Goal: Task Accomplishment & Management: Manage account settings

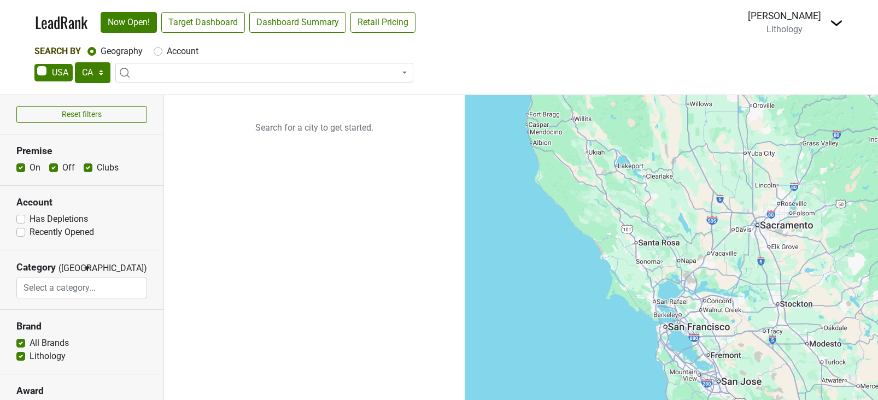
select select "CA"
select select
click at [378, 27] on link "Retail Pricing" at bounding box center [383, 22] width 65 height 21
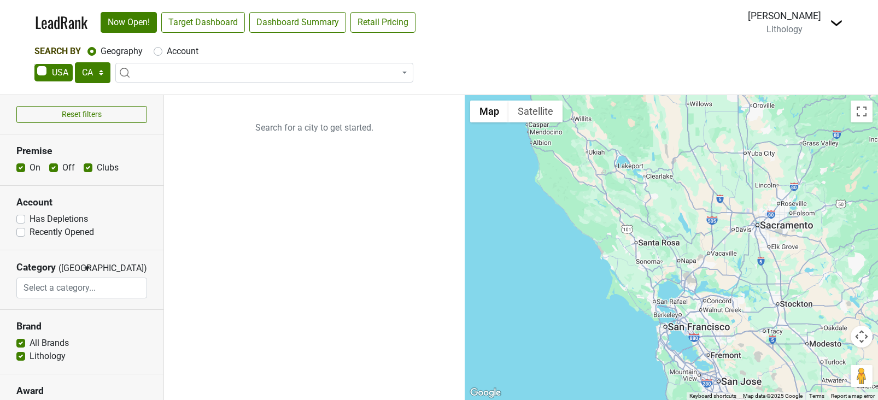
click at [843, 17] on nav "LeadRank Now Open! Target Dashboard Dashboard Summary Retail Pricing Loading...…" at bounding box center [439, 22] width 826 height 45
click at [834, 24] on img at bounding box center [836, 22] width 13 height 13
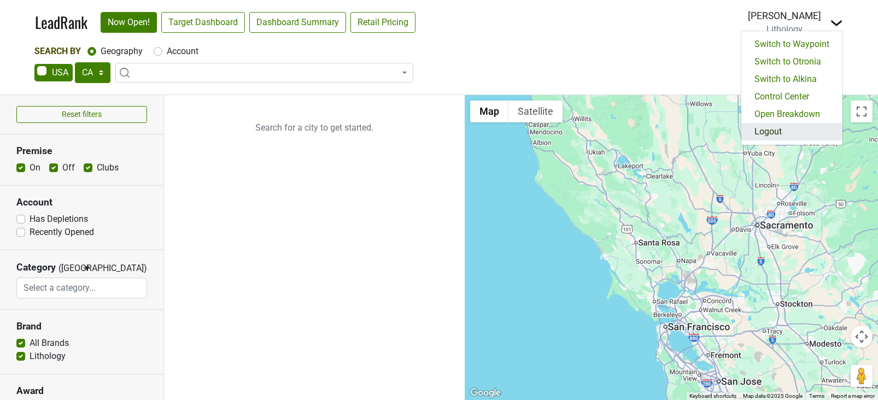
click at [786, 133] on link "Logout" at bounding box center [792, 131] width 101 height 17
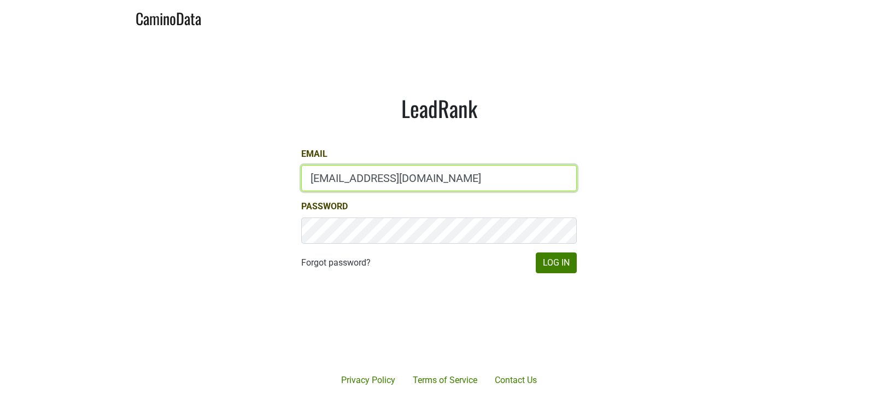
click at [332, 176] on input "lgreen@hundredacre.com" at bounding box center [439, 178] width 276 height 26
type input "sean@brownestate.com"
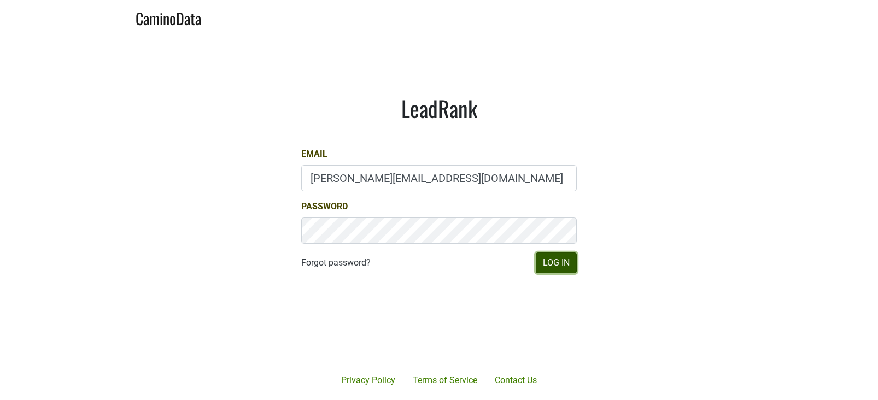
click at [564, 266] on button "Log In" at bounding box center [556, 263] width 41 height 21
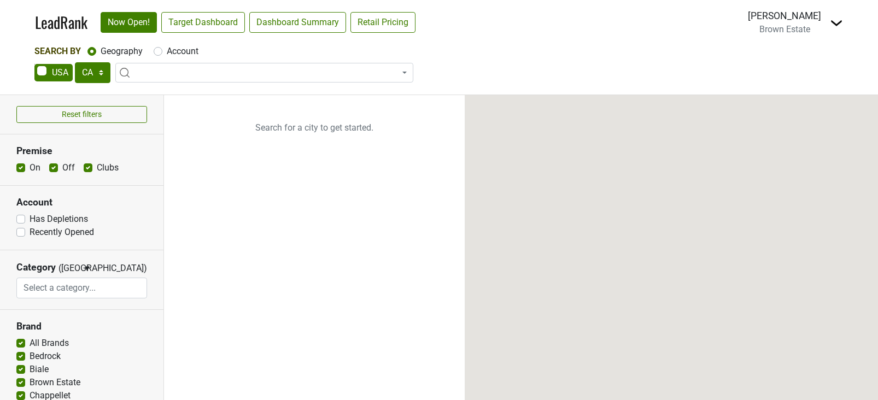
select select "CA"
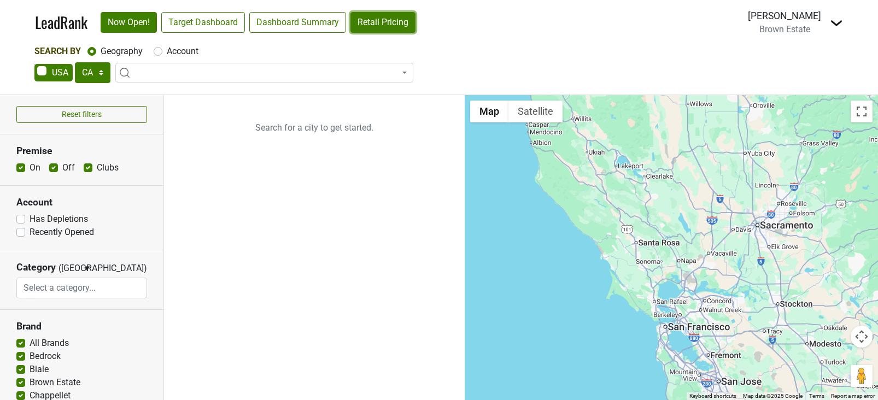
click at [366, 30] on link "Retail Pricing" at bounding box center [383, 22] width 65 height 21
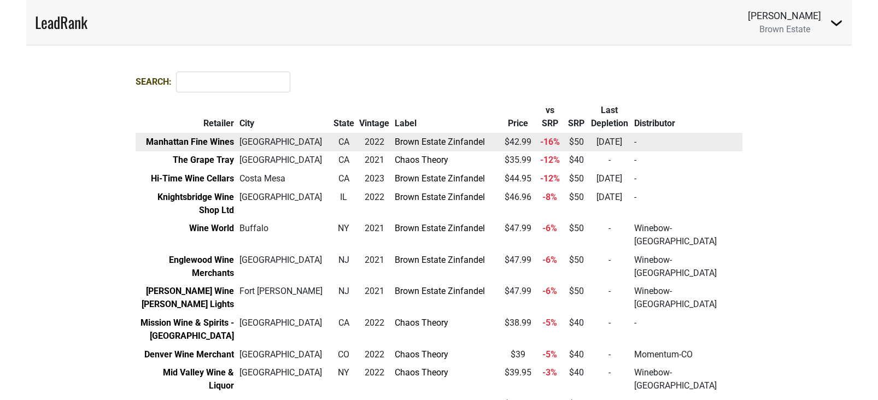
click at [416, 136] on td "Brown Estate Zinfandel" at bounding box center [447, 142] width 110 height 19
click at [416, 145] on link "Brown Estate Zinfandel" at bounding box center [440, 142] width 90 height 10
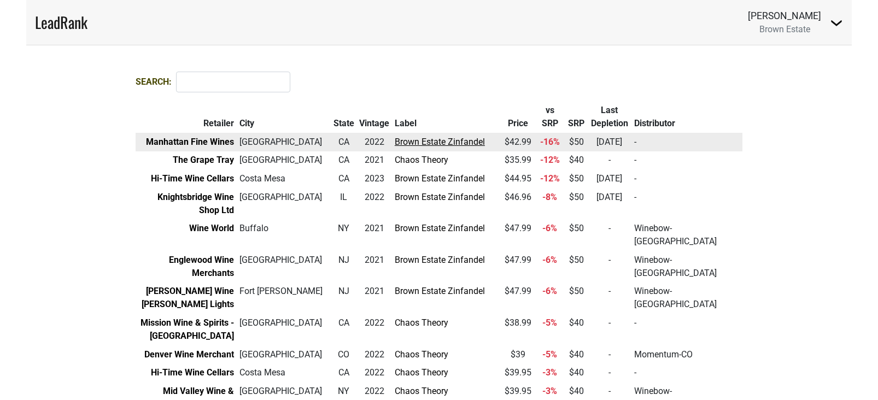
click at [464, 140] on link "Brown Estate Zinfandel" at bounding box center [440, 142] width 90 height 10
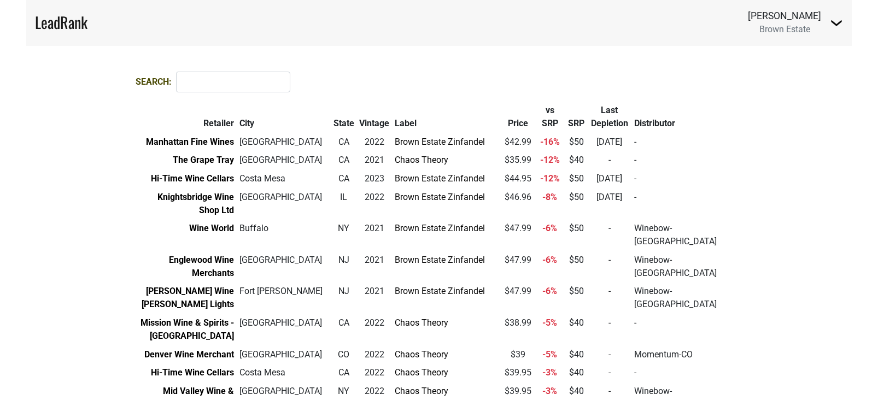
click at [839, 21] on img at bounding box center [836, 22] width 13 height 13
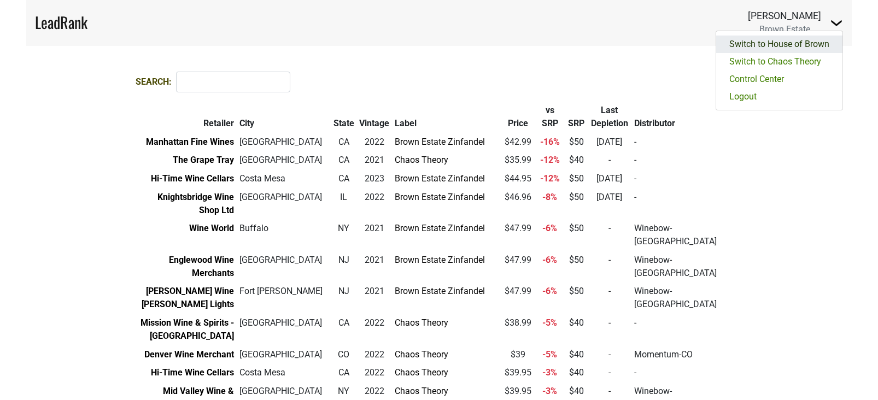
click at [798, 46] on link "Switch to House of Brown" at bounding box center [779, 44] width 126 height 17
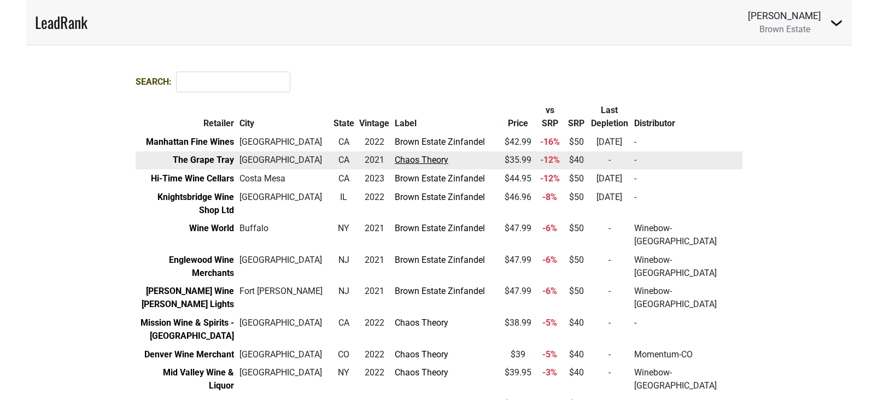
click at [434, 165] on link "Chaos Theory" at bounding box center [422, 160] width 54 height 10
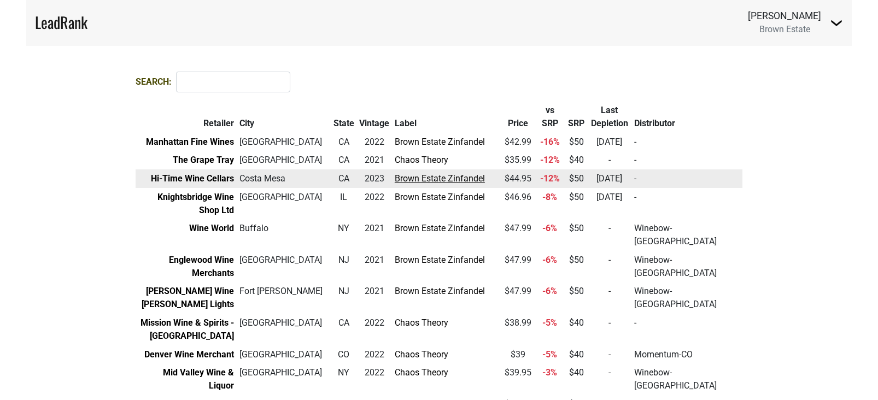
click at [436, 184] on link "Brown Estate Zinfandel" at bounding box center [440, 178] width 90 height 10
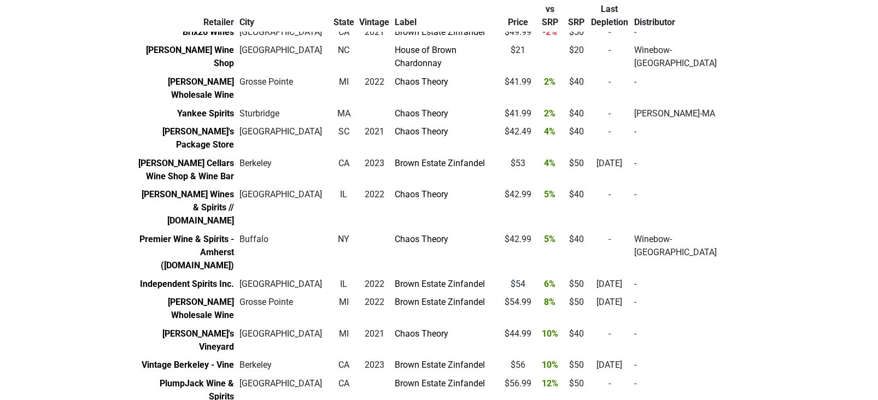
scroll to position [783, 0]
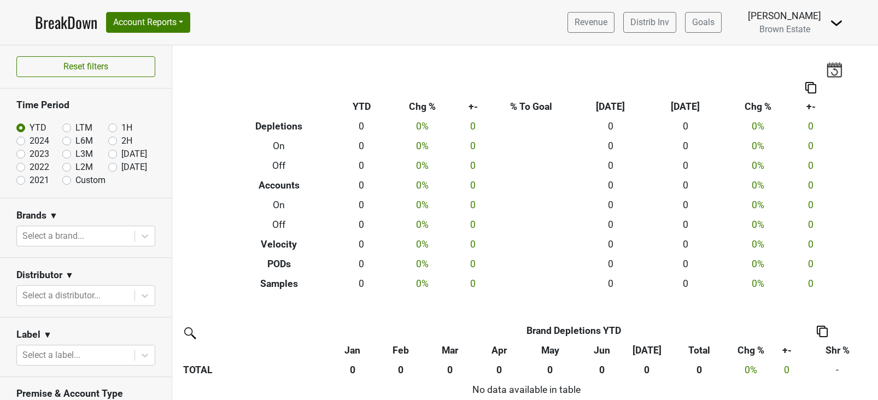
click at [841, 19] on img at bounding box center [836, 22] width 13 height 13
click at [805, 63] on link "Open Leadrank" at bounding box center [799, 61] width 86 height 17
click at [832, 24] on img at bounding box center [836, 22] width 13 height 13
click at [793, 68] on link "Open Leadrank" at bounding box center [799, 61] width 86 height 17
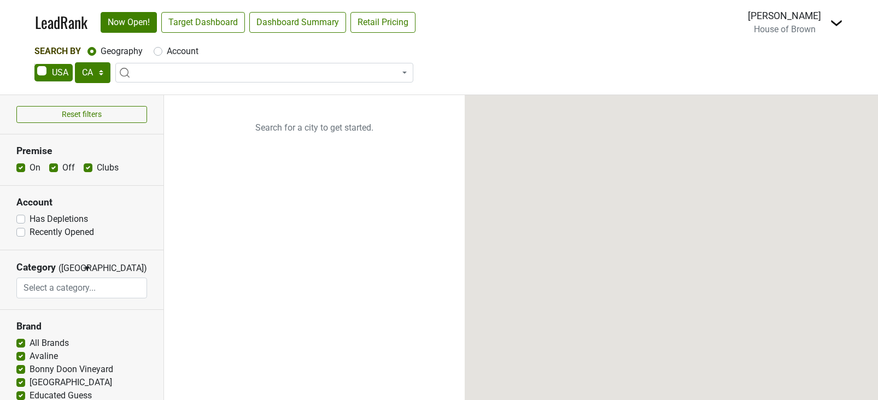
select select "CA"
select select
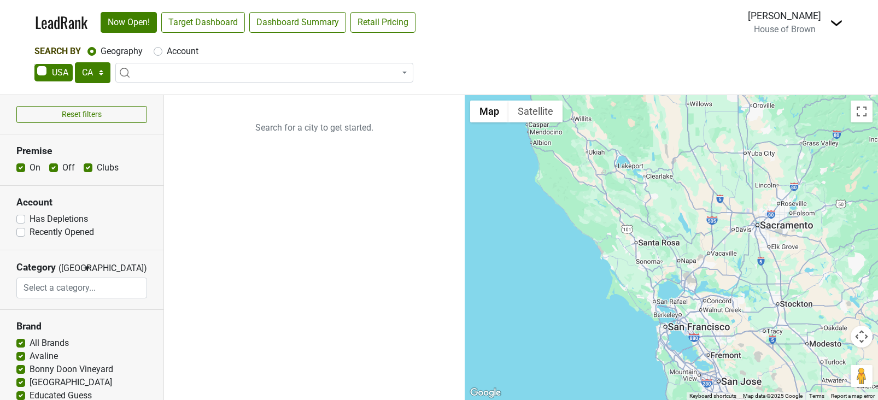
click at [830, 21] on img at bounding box center [836, 22] width 13 height 13
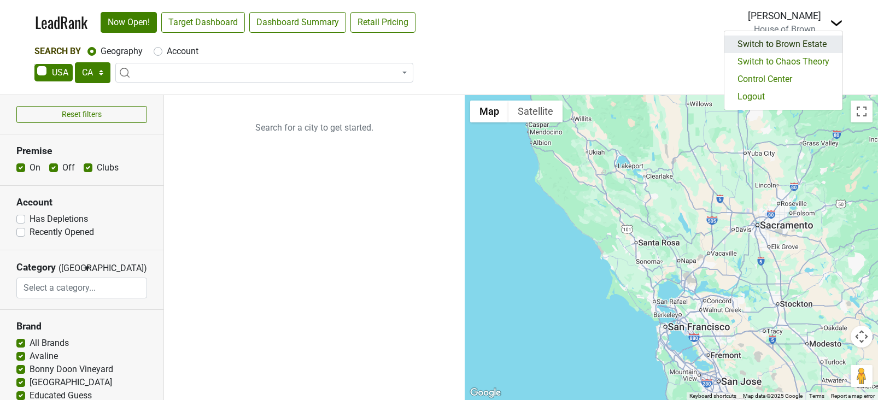
click at [798, 49] on link "Switch to Brown Estate" at bounding box center [784, 44] width 118 height 17
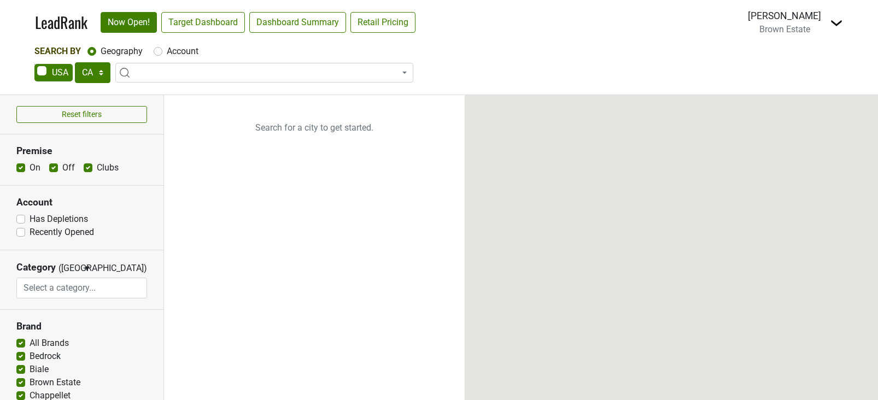
select select "CA"
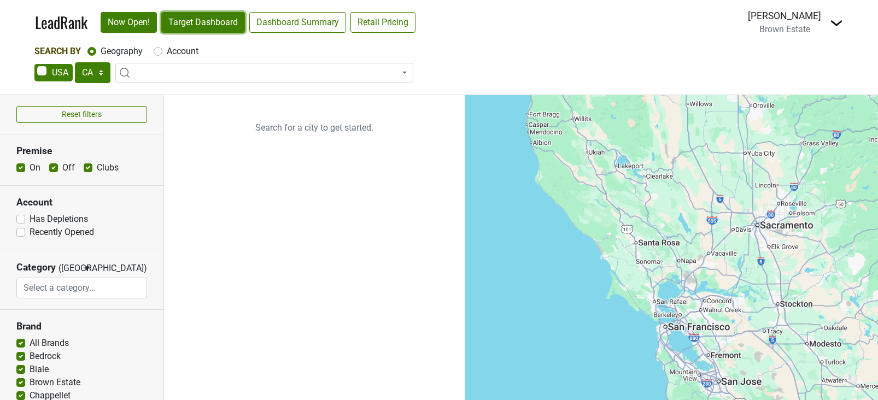
click at [194, 22] on link "Target Dashboard" at bounding box center [203, 22] width 84 height 21
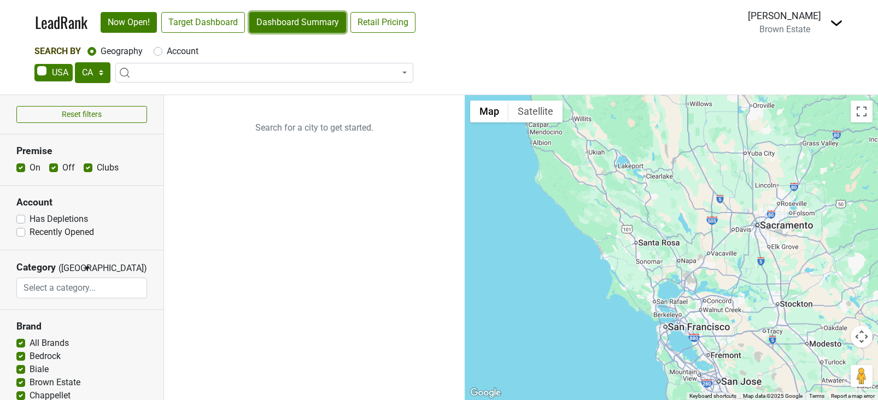
click at [275, 15] on link "Dashboard Summary" at bounding box center [297, 22] width 97 height 21
click at [839, 24] on img at bounding box center [836, 22] width 13 height 13
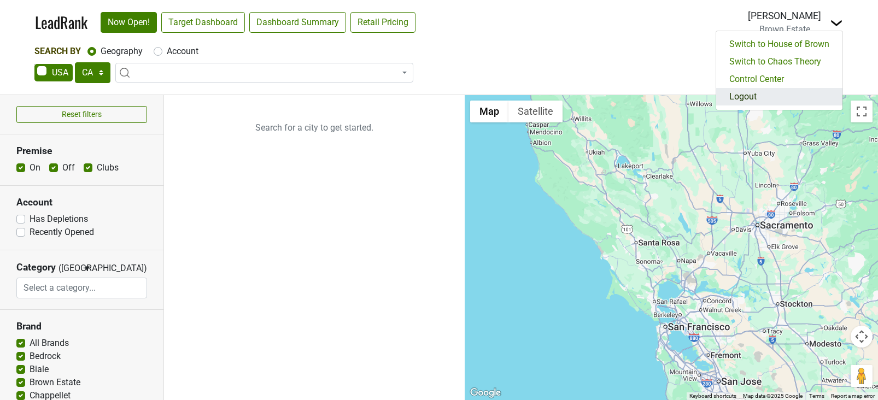
click at [757, 91] on link "Logout" at bounding box center [779, 96] width 126 height 17
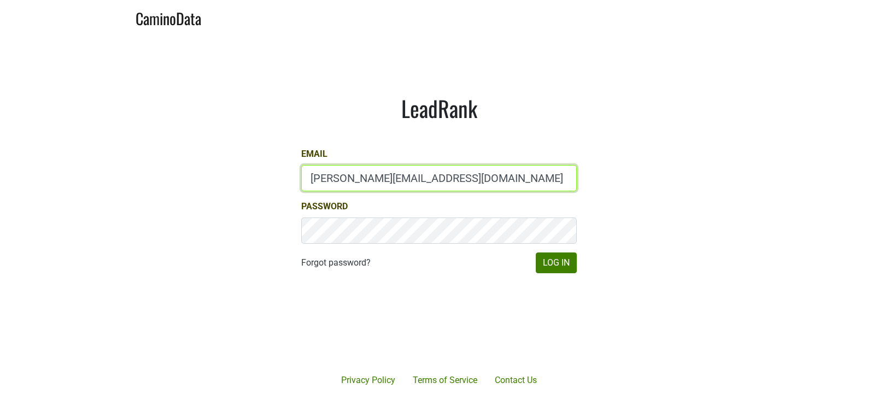
click at [325, 186] on input "[PERSON_NAME][EMAIL_ADDRESS][DOMAIN_NAME]" at bounding box center [439, 178] width 276 height 26
click at [320, 183] on input "[PERSON_NAME][EMAIL_ADDRESS][DOMAIN_NAME]" at bounding box center [439, 178] width 276 height 26
type input "[PERSON_NAME][EMAIL_ADDRESS][DOMAIN_NAME]"
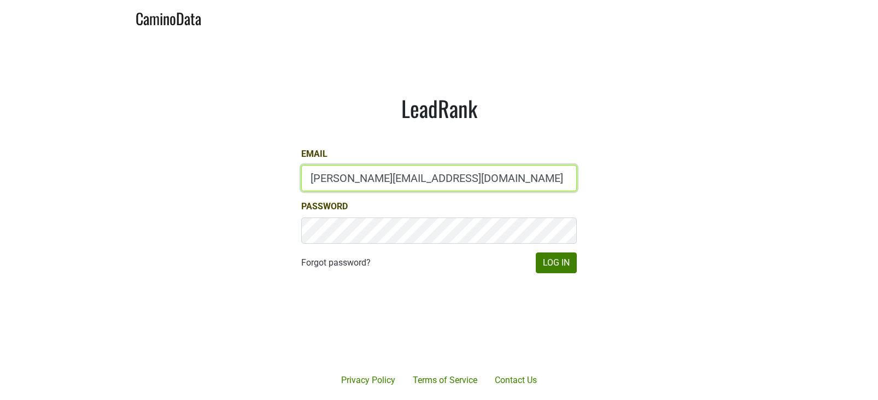
drag, startPoint x: 329, startPoint y: 181, endPoint x: 298, endPoint y: 179, distance: 30.7
click at [298, 179] on div "LeadRank Email gina@brownestate.com Password Forgot password? Log In" at bounding box center [439, 184] width 328 height 231
type input "sean@brownestate.com"
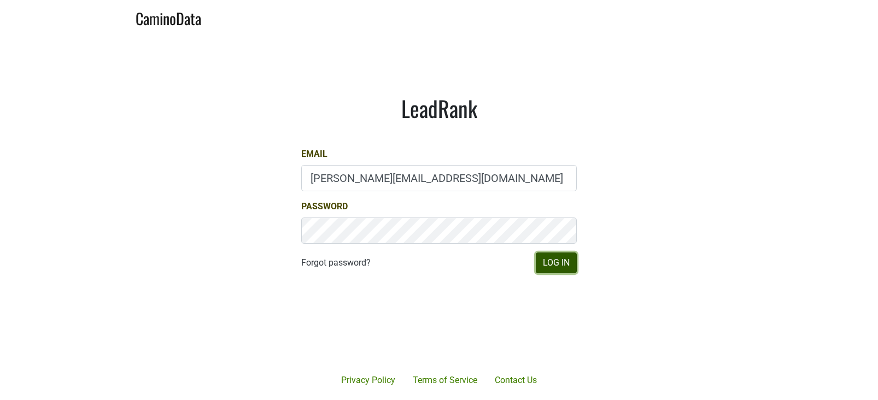
click at [552, 265] on button "Log In" at bounding box center [556, 263] width 41 height 21
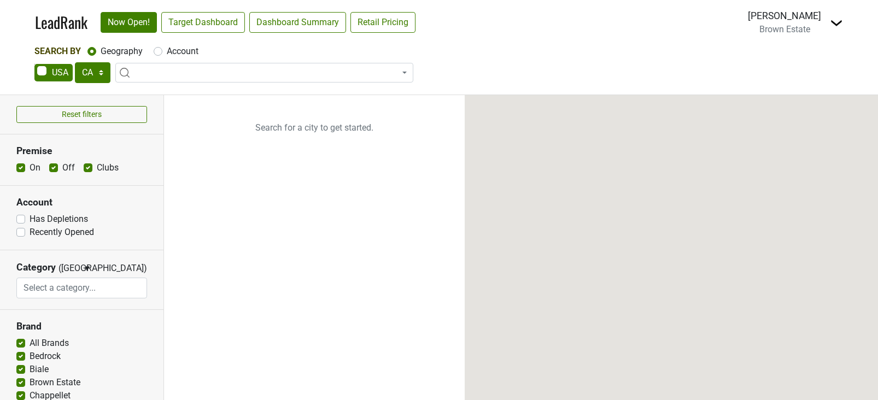
select select "CA"
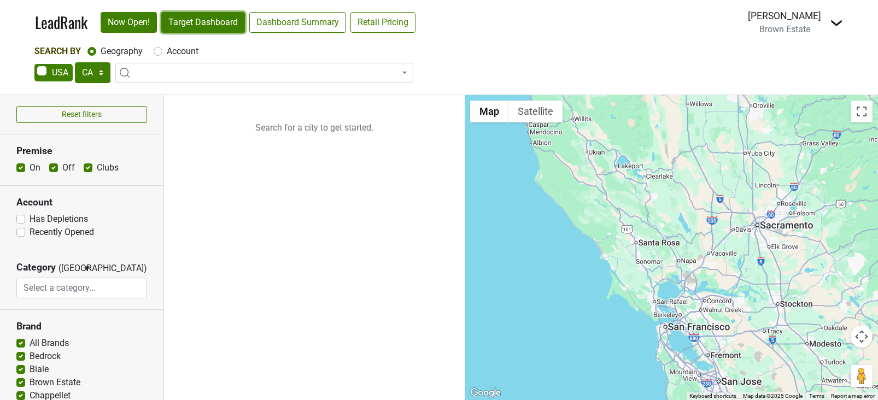
click at [224, 29] on link "Target Dashboard" at bounding box center [203, 22] width 84 height 21
click at [214, 26] on link "Target Dashboard" at bounding box center [203, 22] width 84 height 21
click at [846, 25] on nav "LeadRank Now Open! Target Dashboard Dashboard Summary Retail Pricing Loading...…" at bounding box center [439, 22] width 826 height 45
click at [836, 24] on img at bounding box center [836, 22] width 13 height 13
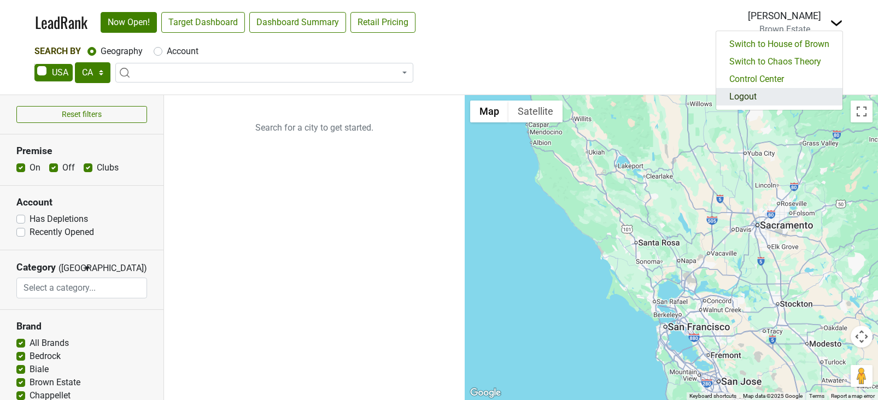
click at [759, 97] on link "Logout" at bounding box center [779, 96] width 126 height 17
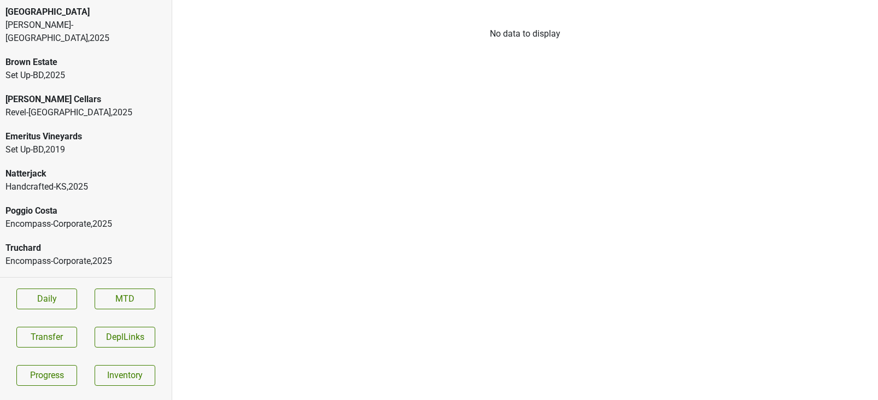
click at [77, 69] on div "Set Up-BD , 2025" at bounding box center [85, 75] width 161 height 13
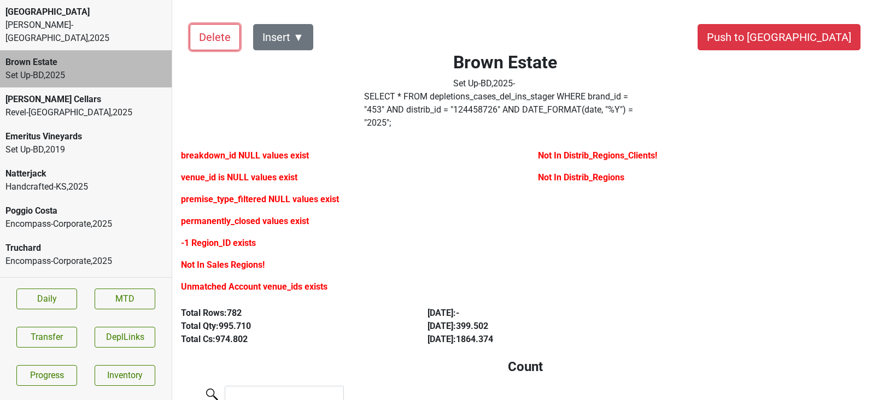
click at [224, 48] on button "Delete" at bounding box center [215, 37] width 50 height 26
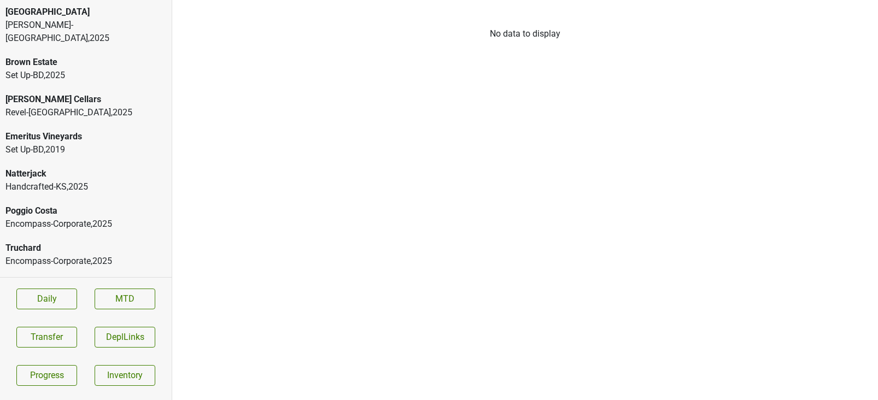
click at [119, 69] on div "Set Up-BD , 2025" at bounding box center [85, 75] width 161 height 13
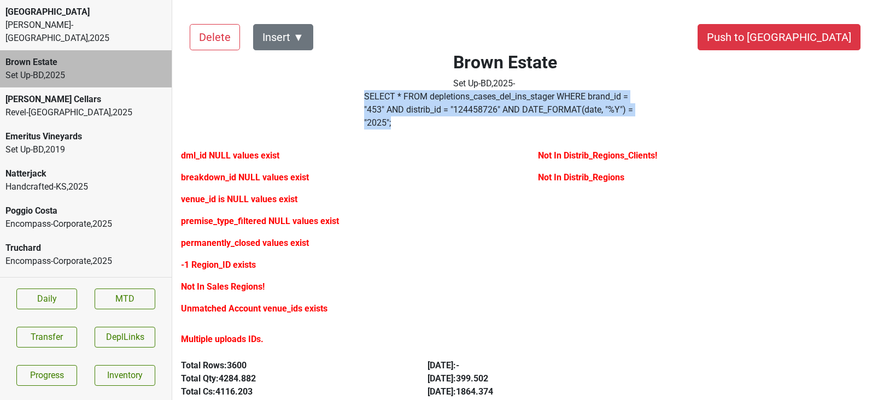
drag, startPoint x: 599, startPoint y: 107, endPoint x: 367, endPoint y: 96, distance: 232.1
click at [367, 96] on div "SELECT * FROM depletions_cases_del_ins_stager WHERE brand_id = " 453 " AND dist…" at bounding box center [505, 112] width 299 height 44
copy label "SELECT * FROM depletions_cases_del_ins_stager WHERE brand_id = " 453 " AND dist…"
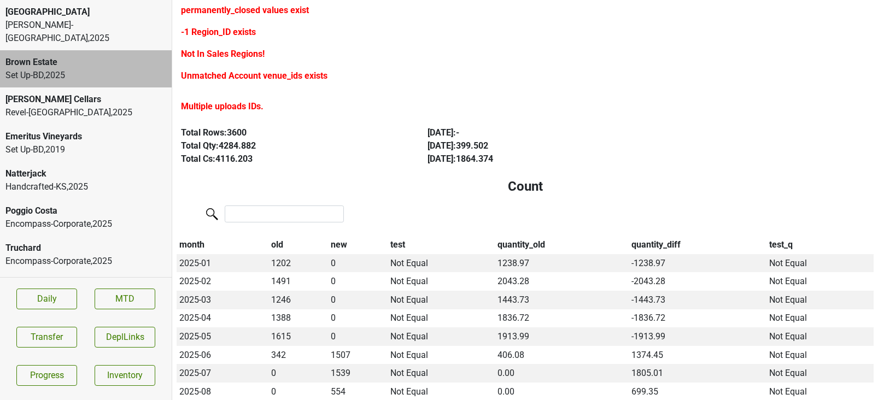
scroll to position [234, 0]
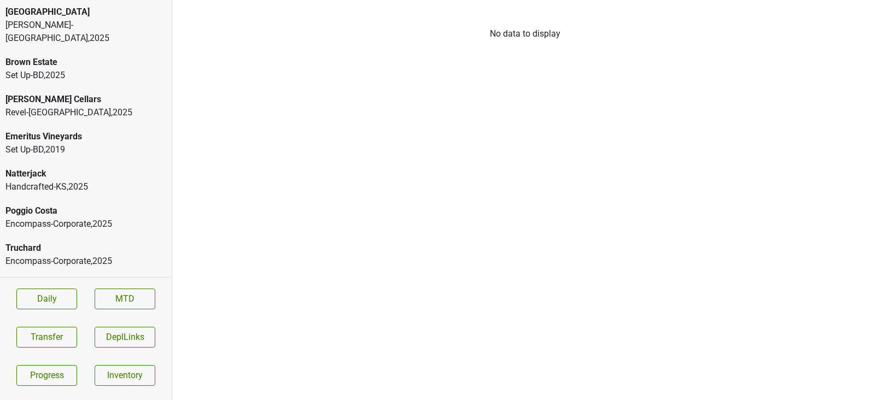
click at [61, 69] on div "Set Up-BD , 2025" at bounding box center [85, 75] width 161 height 13
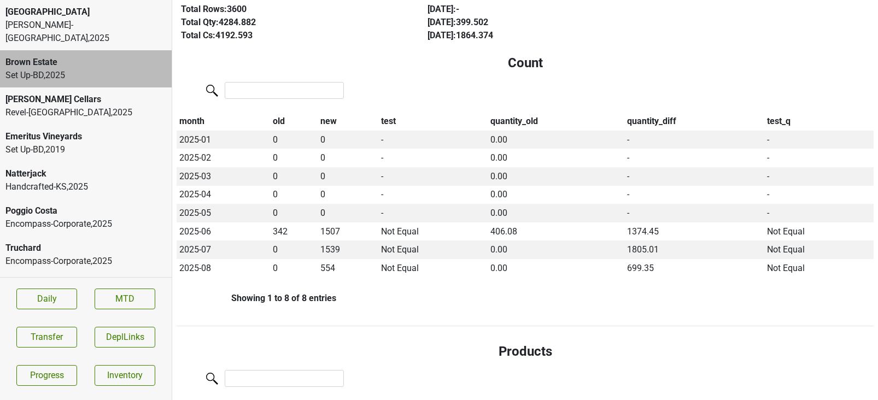
scroll to position [357, 0]
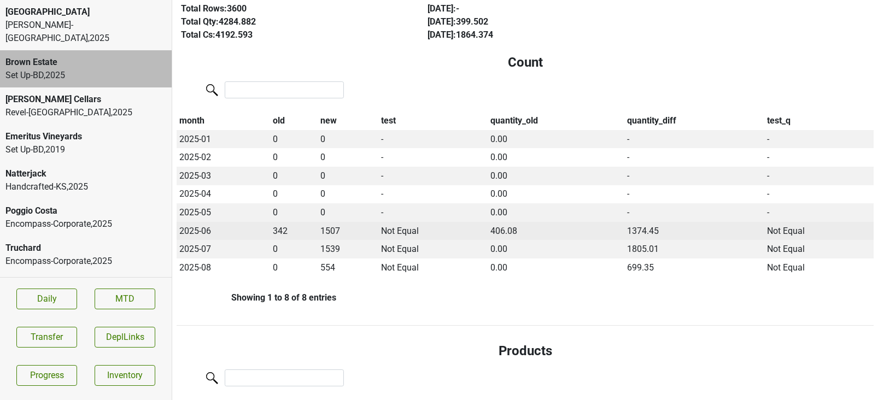
click at [277, 222] on td "342" at bounding box center [294, 231] width 48 height 19
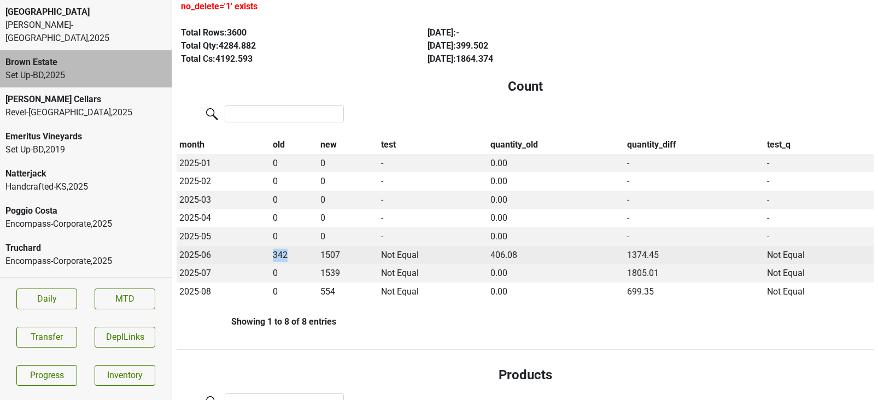
scroll to position [331, 0]
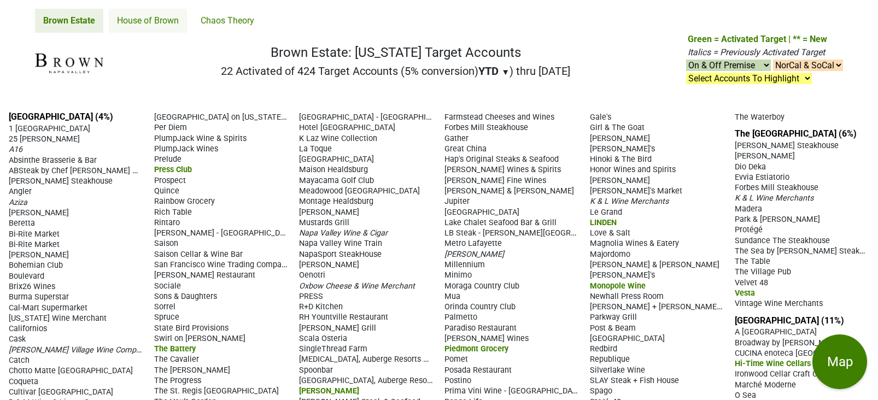
click at [145, 22] on link "House of Brown" at bounding box center [148, 21] width 78 height 24
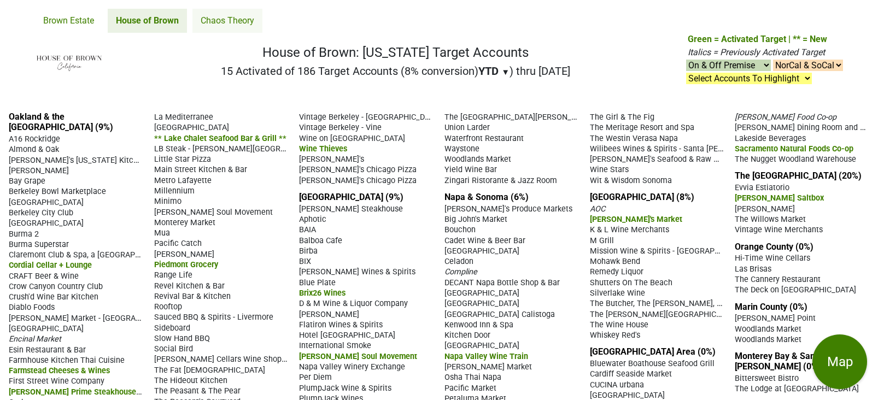
click at [218, 24] on link "Chaos Theory" at bounding box center [227, 21] width 70 height 24
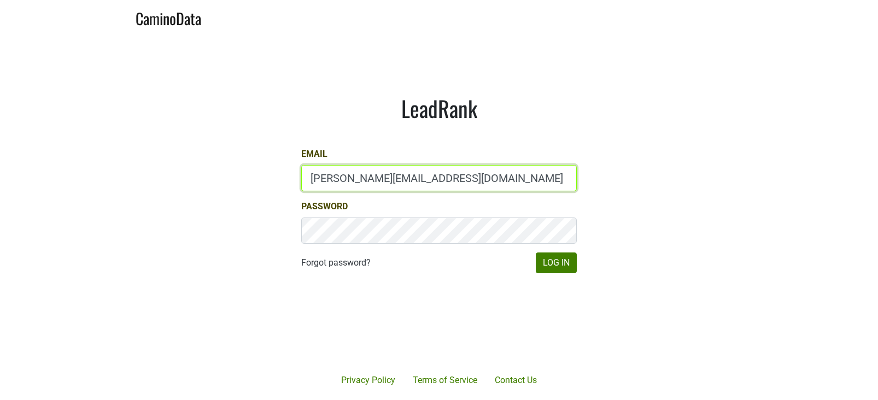
click at [323, 175] on input "[PERSON_NAME][EMAIL_ADDRESS][DOMAIN_NAME]" at bounding box center [439, 178] width 276 height 26
type input "gina@brownestate.com"
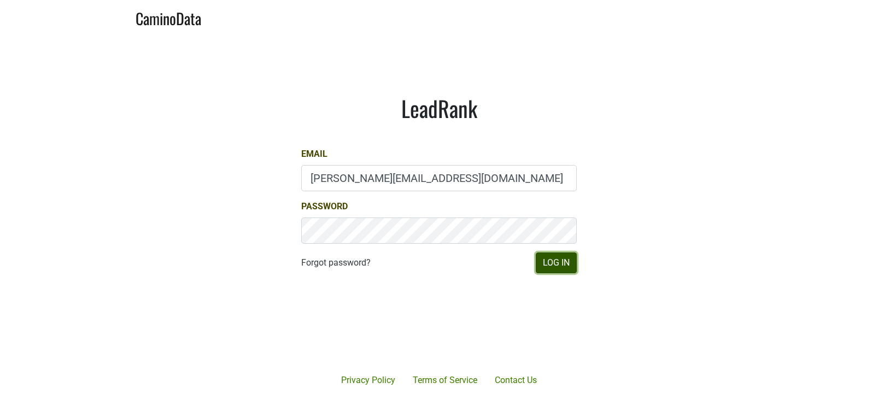
click at [544, 256] on button "Log In" at bounding box center [556, 263] width 41 height 21
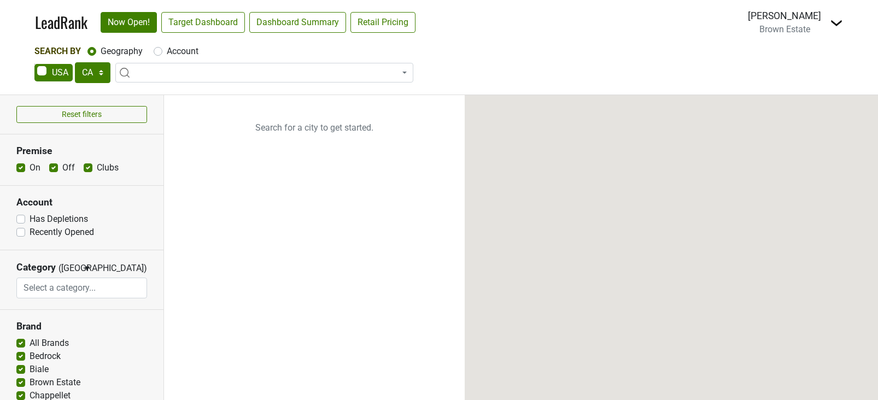
select select "CA"
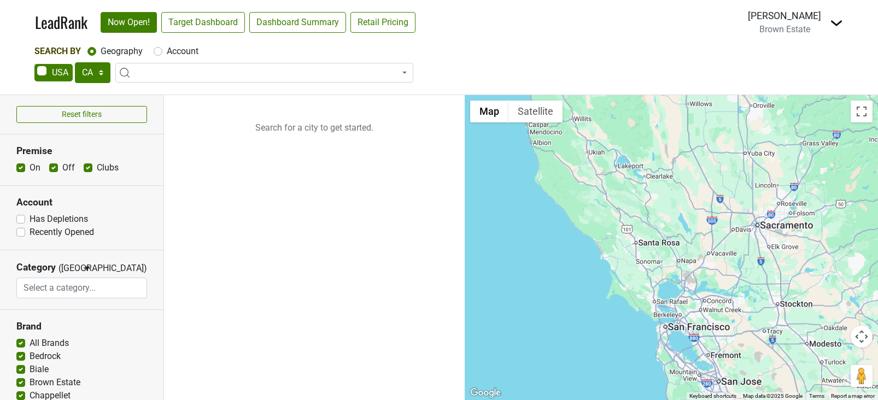
click at [842, 25] on img at bounding box center [836, 22] width 13 height 13
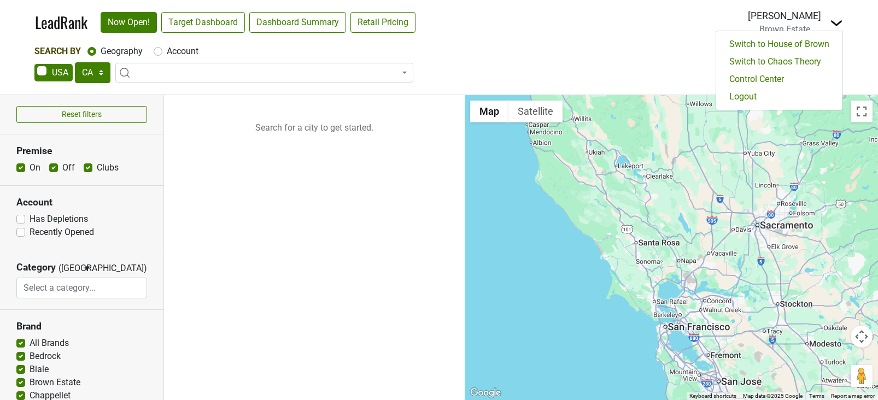
click at [842, 25] on img at bounding box center [836, 22] width 13 height 13
